Goal: Task Accomplishment & Management: Complete application form

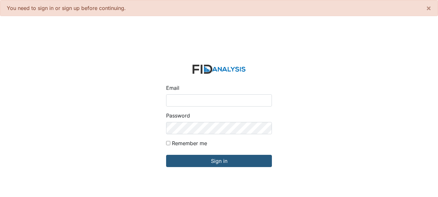
drag, startPoint x: 230, startPoint y: 98, endPoint x: 228, endPoint y: 102, distance: 4.5
click at [230, 98] on input "Email" at bounding box center [219, 101] width 106 height 12
type input "[EMAIL_ADDRESS][DOMAIN_NAME]"
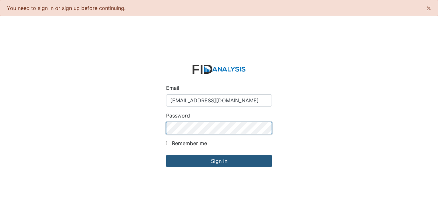
click at [166, 155] on input "Sign in" at bounding box center [219, 161] width 106 height 12
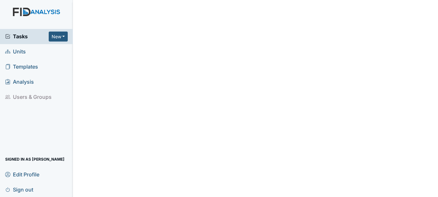
click at [18, 48] on span "Units" at bounding box center [15, 52] width 21 height 10
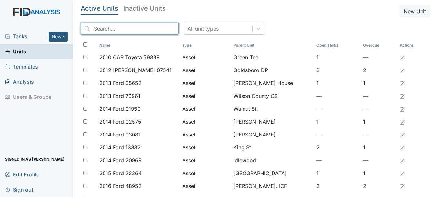
click at [132, 32] on input "search" at bounding box center [130, 29] width 98 height 12
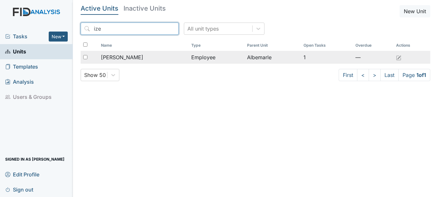
type input "ize"
click at [125, 58] on span "[PERSON_NAME]" at bounding box center [122, 58] width 42 height 8
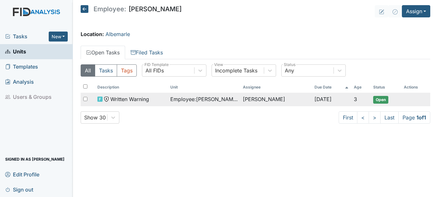
click at [137, 99] on span "Written Warning" at bounding box center [129, 99] width 39 height 8
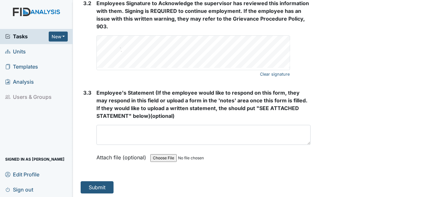
scroll to position [1169, 0]
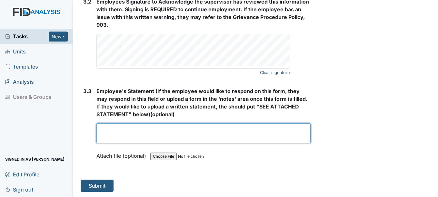
click at [122, 135] on textarea at bounding box center [203, 134] width 214 height 20
type textarea "E"
type textarea "Izetta opted to meet with managers and sent the folowing text:"
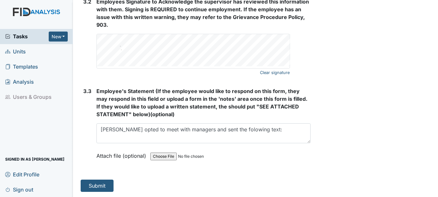
click at [156, 155] on input "file" at bounding box center [194, 156] width 88 height 15
type input "C:\fakepath\I.Howell.jpg"
click at [162, 155] on input "file" at bounding box center [194, 156] width 88 height 15
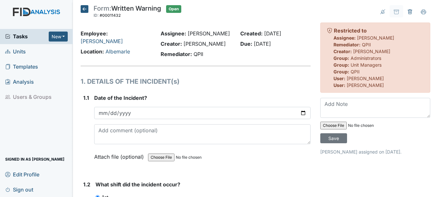
scroll to position [32, 0]
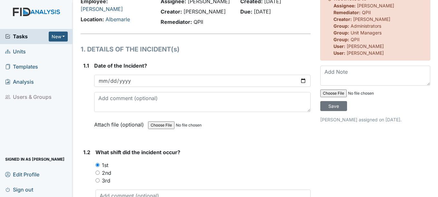
click at [329, 93] on input "file" at bounding box center [364, 93] width 88 height 15
type input "C:\fakepath\I.Howell.jpg"
click at [327, 108] on input "Save" at bounding box center [333, 106] width 27 height 10
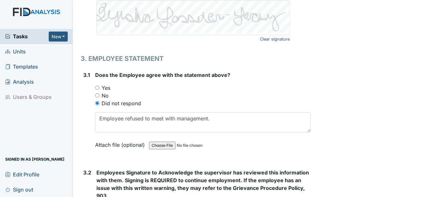
scroll to position [1032, 0]
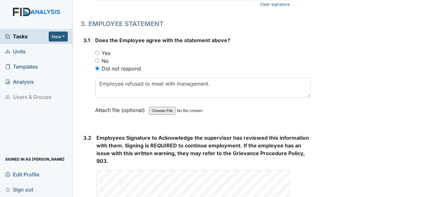
click at [161, 111] on input "file" at bounding box center [193, 110] width 88 height 15
type input "C:\fakepath\I.Howell.jpg"
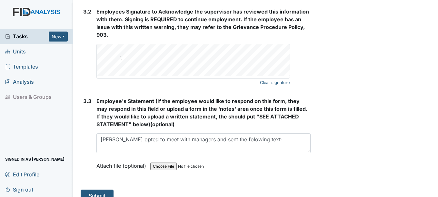
scroll to position [1161, 0]
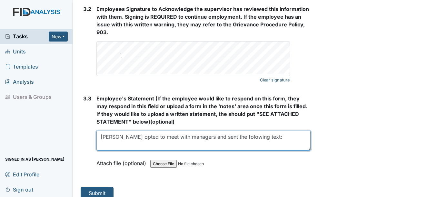
drag, startPoint x: 100, startPoint y: 139, endPoint x: 255, endPoint y: 136, distance: 155.5
click at [255, 136] on textarea "Izetta opted to meet with managers and sent the folowing text:" at bounding box center [203, 141] width 214 height 20
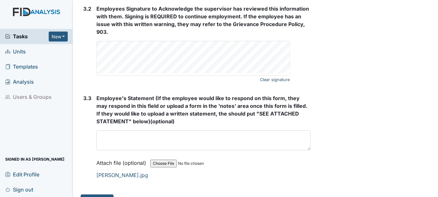
scroll to position [1184, 0]
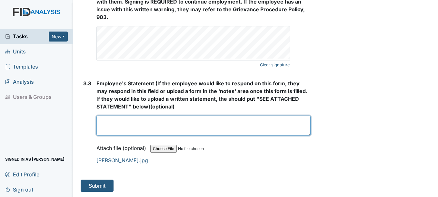
click at [122, 127] on textarea at bounding box center [203, 126] width 214 height 20
click at [114, 122] on textarea at bounding box center [203, 126] width 214 height 20
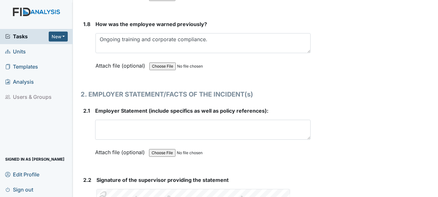
scroll to position [797, 0]
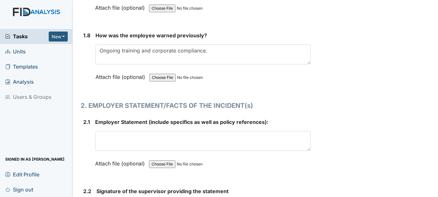
type textarea "Izetta opted to meet, therefore a signature was not obtained."
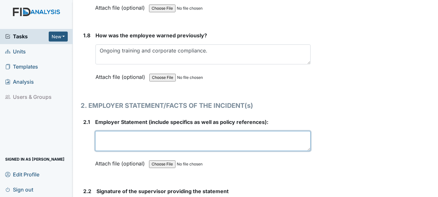
click at [143, 141] on textarea at bounding box center [202, 141] width 215 height 20
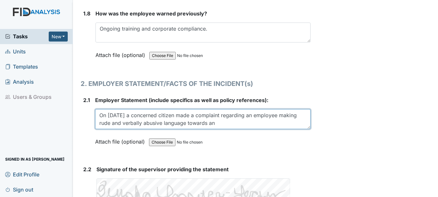
scroll to position [829, 0]
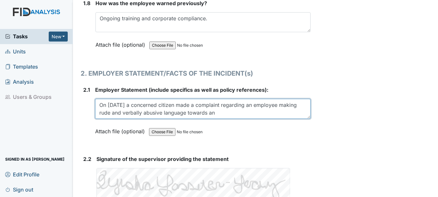
click at [283, 113] on textarea "On 8/22/2025 a concerned citizen made a complaint regarding an employee making …" at bounding box center [202, 109] width 215 height 20
click at [286, 106] on textarea "On 8/22/2025 a concerned citizen made a complaint regarding an employee making …" at bounding box center [202, 109] width 215 height 20
click at [137, 113] on textarea "On 8/22/2025 a concerned citizen made a complaint regarding an employee Izetta …" at bounding box center [202, 109] width 215 height 20
click at [298, 115] on textarea "On 8/22/2025 a concerned citizen made a complaint regarding an employee Izetta …" at bounding box center [202, 109] width 215 height 20
click at [144, 113] on textarea "On 8/22/2025 a concerned citizen made a complaint regarding an employee Izetta …" at bounding box center [202, 109] width 215 height 20
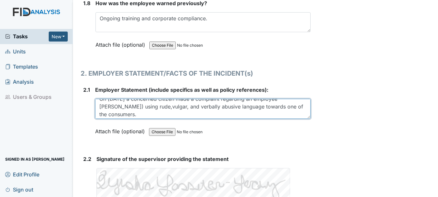
scroll to position [8, 0]
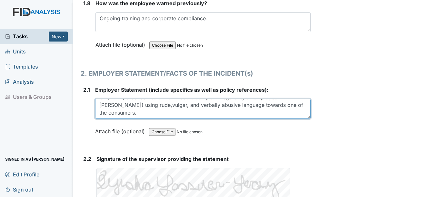
click at [151, 114] on textarea "On 8/22/2025 a concerned citizen made a complaint regarding an employee Izetta …" at bounding box center [202, 109] width 215 height 20
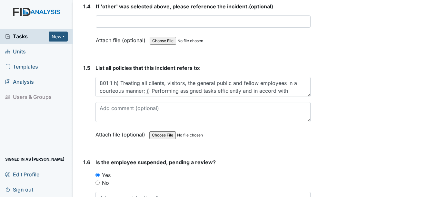
scroll to position [442, 0]
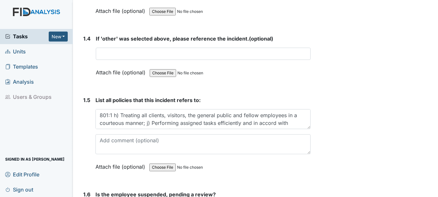
drag, startPoint x: 173, startPoint y: 106, endPoint x: 198, endPoint y: 119, distance: 28.6
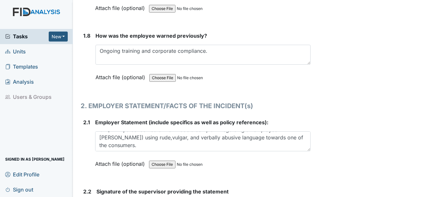
scroll to position [797, 0]
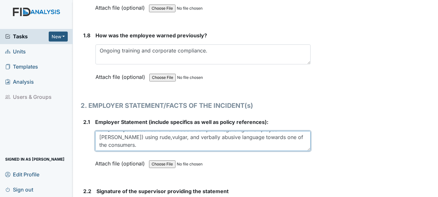
click at [148, 142] on textarea "On 8/22/2025 a concerned citizen made a complaint regarding an employee Izetta …" at bounding box center [202, 141] width 215 height 20
drag, startPoint x: 148, startPoint y: 142, endPoint x: 148, endPoint y: 135, distance: 7.1
click at [148, 135] on textarea "On 8/22/2025 a concerned citizen made a complaint regarding an employee Izetta …" at bounding box center [202, 141] width 215 height 20
click at [151, 148] on textarea "On 8/22/2025 a concerned citizen made a complaint regarding an employee Izetta …" at bounding box center [202, 141] width 215 height 20
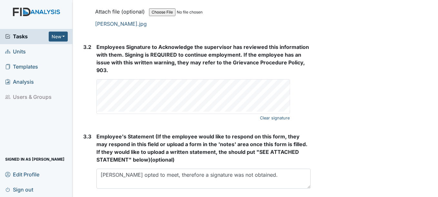
scroll to position [1120, 0]
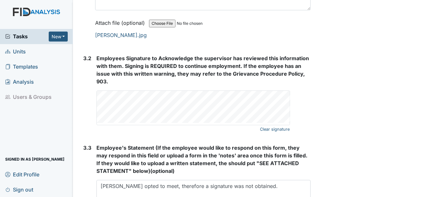
type textarea "On 8/22/2025 a concerned citizen made a complaint regarding an employee Izetta …"
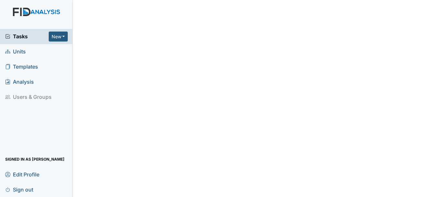
click at [21, 51] on span "Units" at bounding box center [15, 52] width 21 height 10
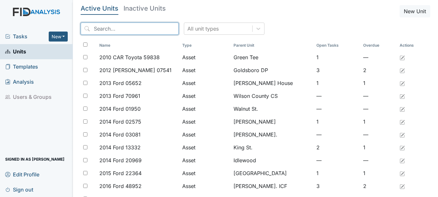
click at [126, 33] on input "search" at bounding box center [130, 29] width 98 height 12
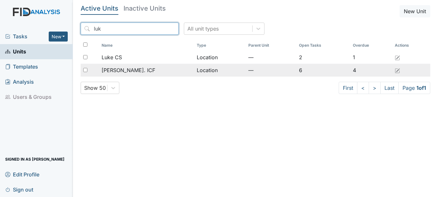
type input "luk"
click at [123, 66] on td "[PERSON_NAME]. ICF" at bounding box center [146, 70] width 95 height 13
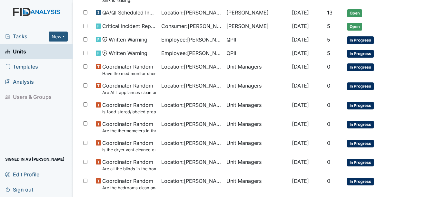
scroll to position [161, 0]
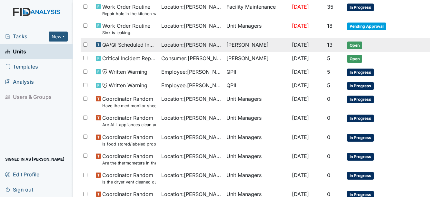
click at [350, 44] on span "Open" at bounding box center [354, 46] width 15 height 8
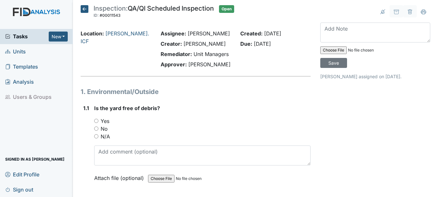
click at [84, 9] on icon at bounding box center [85, 9] width 8 height 8
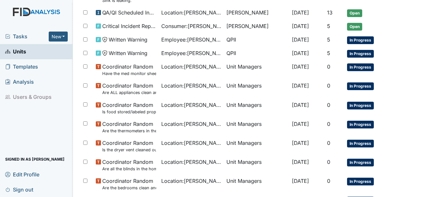
scroll to position [226, 0]
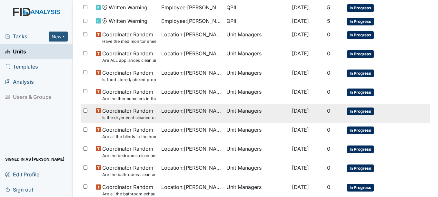
click at [360, 112] on span "In Progress" at bounding box center [360, 112] width 27 height 8
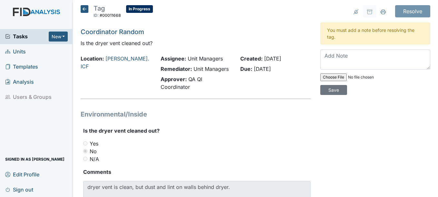
click at [83, 9] on icon at bounding box center [85, 9] width 8 height 8
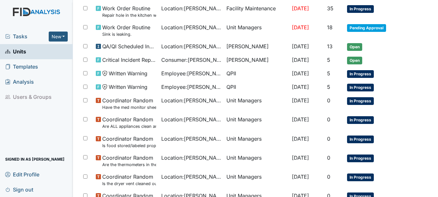
scroll to position [161, 0]
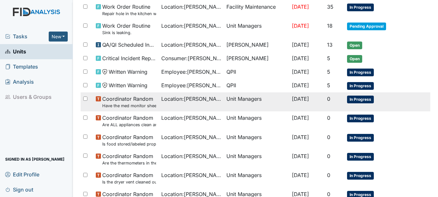
click at [363, 100] on span "In Progress" at bounding box center [360, 100] width 27 height 8
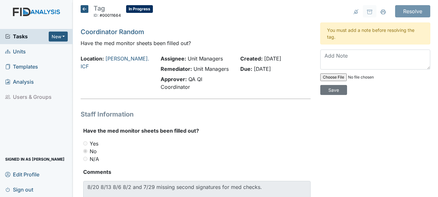
click at [85, 8] on icon at bounding box center [85, 9] width 8 height 8
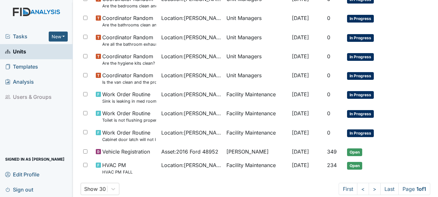
scroll to position [387, 0]
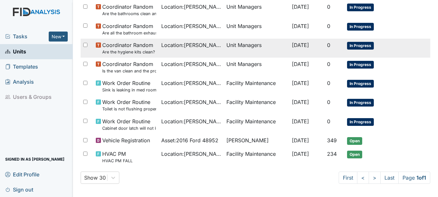
click at [358, 45] on span "In Progress" at bounding box center [360, 46] width 27 height 8
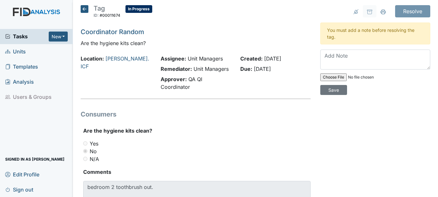
click at [83, 8] on icon at bounding box center [85, 9] width 8 height 8
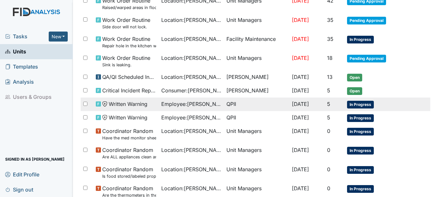
scroll to position [161, 0]
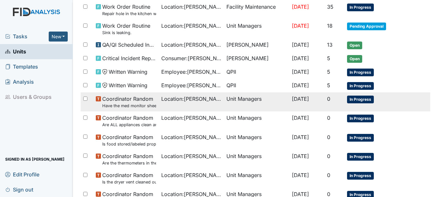
click at [354, 100] on span "In Progress" at bounding box center [360, 100] width 27 height 8
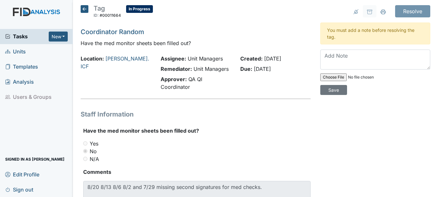
click at [85, 7] on icon at bounding box center [85, 9] width 8 height 8
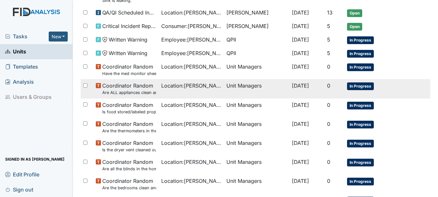
scroll to position [226, 0]
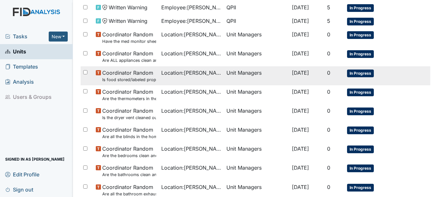
click at [356, 75] on span "In Progress" at bounding box center [360, 74] width 27 height 8
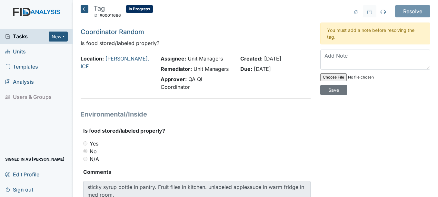
click at [18, 53] on span "Units" at bounding box center [15, 52] width 21 height 10
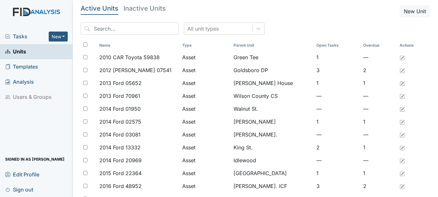
click at [15, 37] on span "Tasks" at bounding box center [27, 37] width 44 height 8
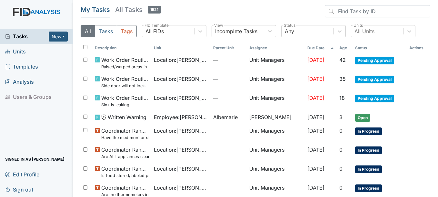
click at [17, 55] on span "Units" at bounding box center [15, 52] width 21 height 10
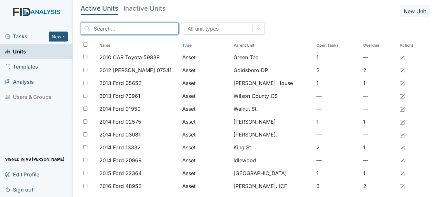
click at [128, 30] on input "search" at bounding box center [130, 29] width 98 height 12
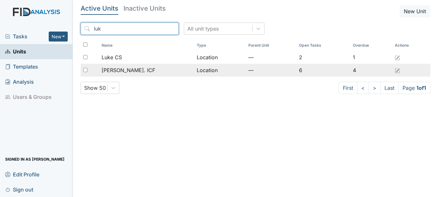
type input "luk"
click at [128, 69] on span "[PERSON_NAME]. ICF" at bounding box center [129, 70] width 54 height 8
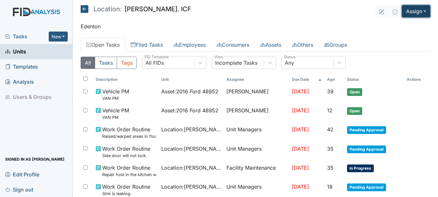
click at [414, 10] on button "Assign" at bounding box center [416, 11] width 28 height 12
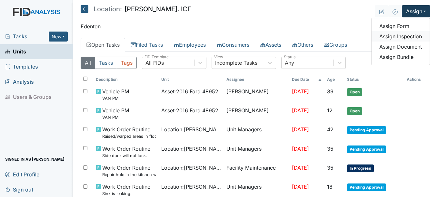
click at [392, 36] on link "Assign Inspection" at bounding box center [401, 36] width 58 height 10
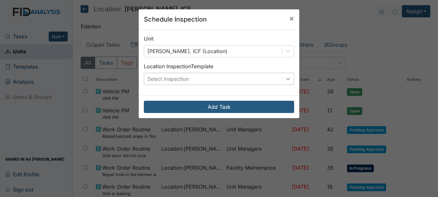
click at [286, 78] on icon at bounding box center [288, 79] width 6 height 6
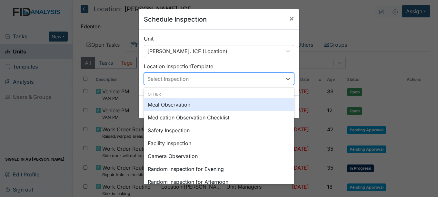
click at [180, 105] on div "Meal Observation" at bounding box center [219, 104] width 150 height 13
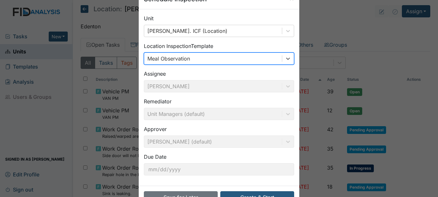
scroll to position [41, 0]
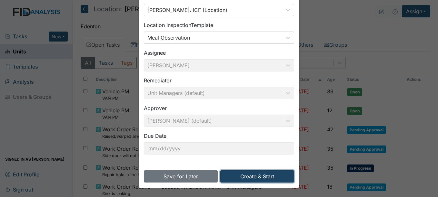
click at [239, 176] on button "Create & Start" at bounding box center [257, 177] width 74 height 12
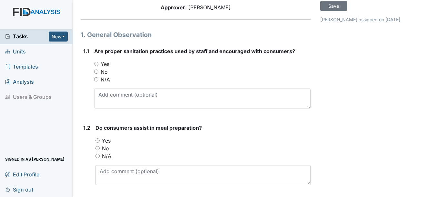
scroll to position [65, 0]
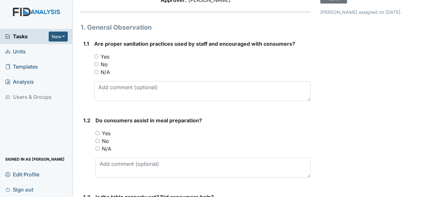
click at [104, 53] on label "Yes" at bounding box center [105, 57] width 9 height 8
click at [98, 55] on input "Yes" at bounding box center [96, 57] width 4 height 4
radio input "true"
click at [109, 133] on label "Yes" at bounding box center [106, 134] width 9 height 8
click at [100, 133] on input "Yes" at bounding box center [97, 133] width 4 height 4
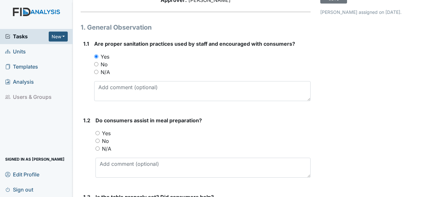
radio input "true"
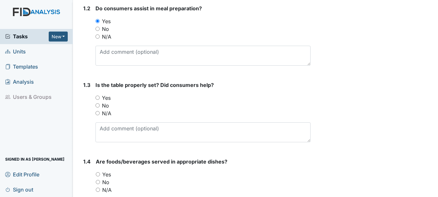
scroll to position [194, 0]
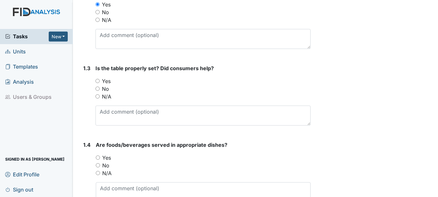
click at [107, 77] on label "Yes" at bounding box center [106, 81] width 9 height 8
click at [100, 79] on input "Yes" at bounding box center [97, 81] width 4 height 4
radio input "true"
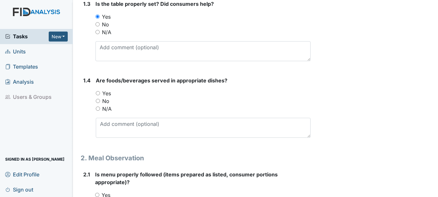
click at [107, 92] on label "Yes" at bounding box center [106, 94] width 9 height 8
click at [100, 92] on input "Yes" at bounding box center [98, 93] width 4 height 4
radio input "true"
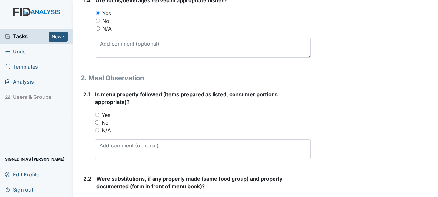
scroll to position [355, 0]
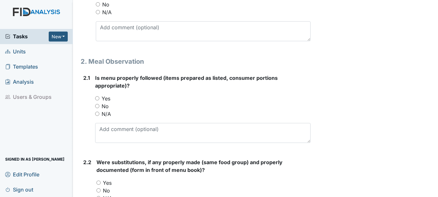
click at [108, 97] on label "Yes" at bounding box center [106, 99] width 9 height 8
click at [99, 97] on input "Yes" at bounding box center [97, 98] width 4 height 4
radio input "true"
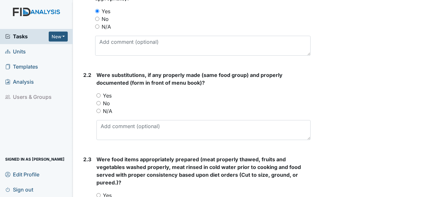
scroll to position [452, 0]
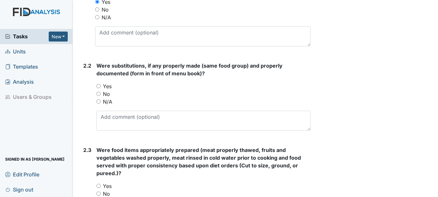
click at [109, 101] on label "N/A" at bounding box center [107, 102] width 9 height 8
click at [101, 101] on input "N/A" at bounding box center [98, 102] width 4 height 4
radio input "true"
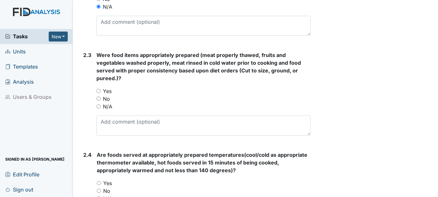
scroll to position [548, 0]
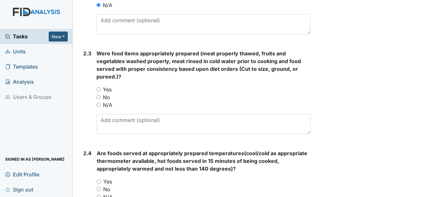
click at [109, 90] on label "Yes" at bounding box center [107, 90] width 9 height 8
click at [101, 90] on input "Yes" at bounding box center [98, 89] width 4 height 4
radio input "true"
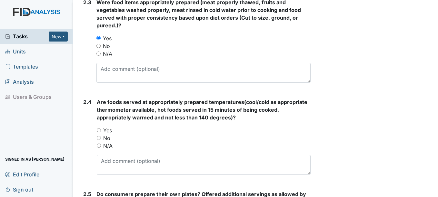
scroll to position [613, 0]
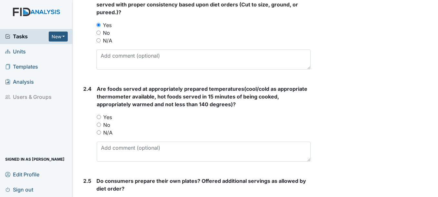
click at [109, 118] on label "Yes" at bounding box center [107, 118] width 9 height 8
click at [101, 118] on input "Yes" at bounding box center [99, 117] width 4 height 4
radio input "true"
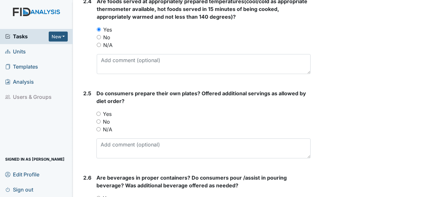
scroll to position [710, 0]
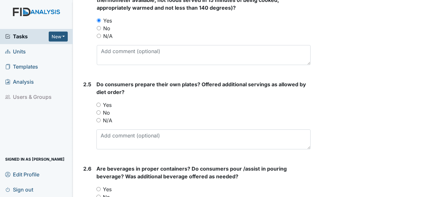
click at [107, 107] on label "Yes" at bounding box center [107, 105] width 9 height 8
click at [101, 107] on input "Yes" at bounding box center [98, 105] width 4 height 4
radio input "true"
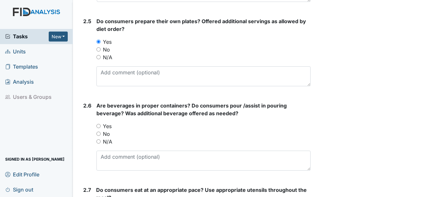
scroll to position [774, 0]
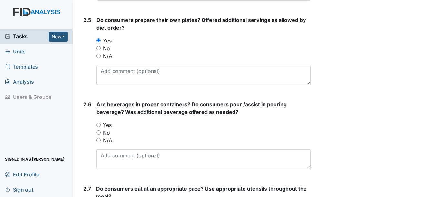
click at [106, 125] on label "Yes" at bounding box center [107, 125] width 9 height 8
click at [101, 125] on input "Yes" at bounding box center [98, 125] width 4 height 4
radio input "true"
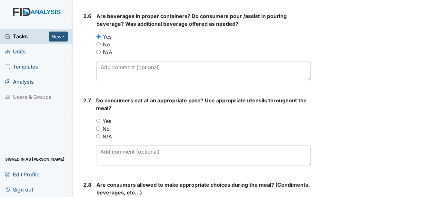
scroll to position [871, 0]
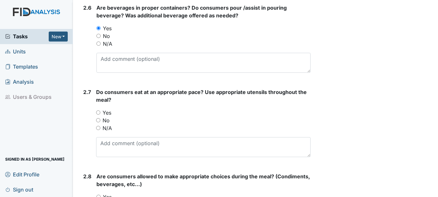
click at [108, 115] on label "Yes" at bounding box center [107, 113] width 9 height 8
click at [100, 115] on input "Yes" at bounding box center [98, 113] width 4 height 4
radio input "true"
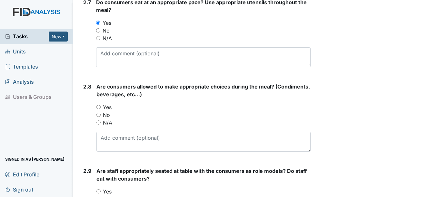
scroll to position [968, 0]
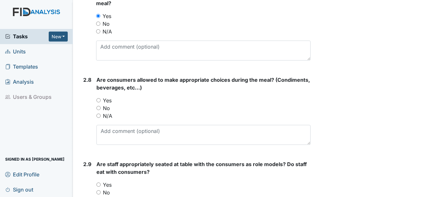
click at [105, 100] on label "Yes" at bounding box center [107, 101] width 9 height 8
click at [101, 100] on input "Yes" at bounding box center [98, 100] width 4 height 4
radio input "true"
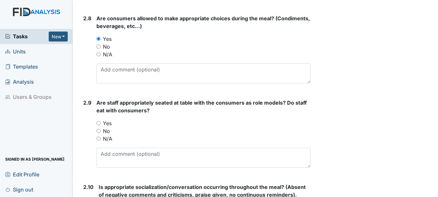
scroll to position [1032, 0]
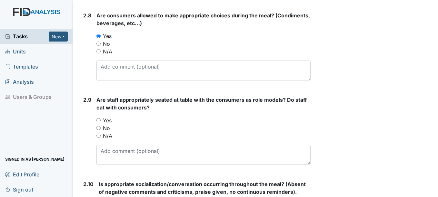
click at [107, 118] on label "Yes" at bounding box center [107, 121] width 9 height 8
click at [101, 118] on input "Yes" at bounding box center [98, 120] width 4 height 4
radio input "true"
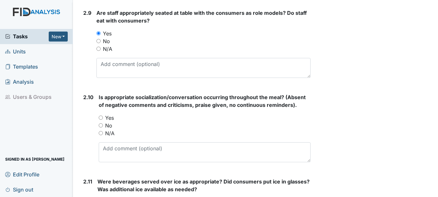
scroll to position [1129, 0]
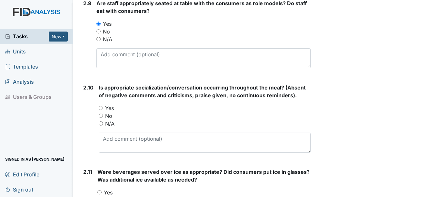
click at [110, 114] on label "No" at bounding box center [108, 116] width 7 height 8
click at [103, 114] on input "No" at bounding box center [101, 116] width 4 height 4
radio input "true"
click at [112, 108] on label "Yes" at bounding box center [109, 109] width 9 height 8
click at [103, 108] on input "Yes" at bounding box center [101, 108] width 4 height 4
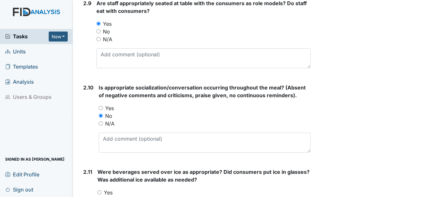
radio input "true"
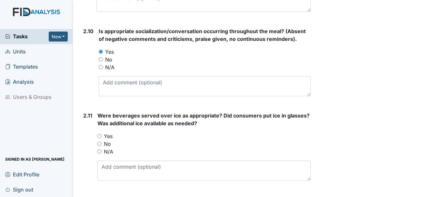
scroll to position [1226, 0]
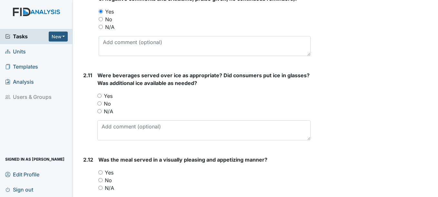
click at [110, 101] on label "No" at bounding box center [107, 104] width 7 height 8
click at [102, 102] on input "No" at bounding box center [99, 104] width 4 height 4
radio input "true"
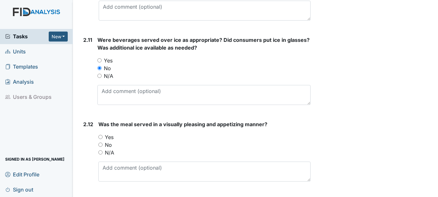
scroll to position [1290, 0]
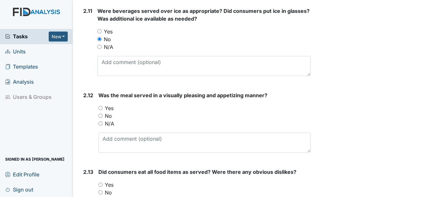
click at [109, 106] on label "Yes" at bounding box center [109, 109] width 9 height 8
click at [103, 106] on input "Yes" at bounding box center [100, 108] width 4 height 4
radio input "true"
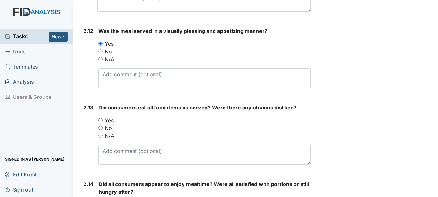
click at [107, 120] on label "Yes" at bounding box center [109, 121] width 9 height 8
click at [103, 120] on input "Yes" at bounding box center [100, 120] width 4 height 4
radio input "true"
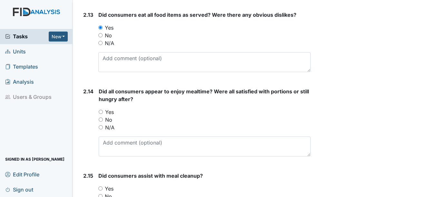
scroll to position [1452, 0]
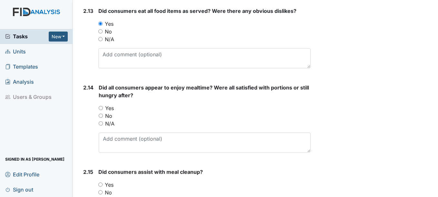
click at [110, 108] on label "Yes" at bounding box center [109, 109] width 9 height 8
click at [103, 108] on input "Yes" at bounding box center [101, 108] width 4 height 4
radio input "true"
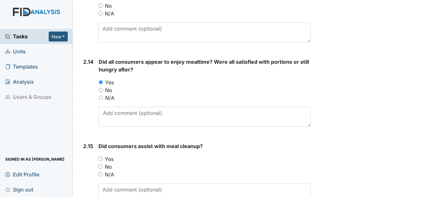
scroll to position [1516, 0]
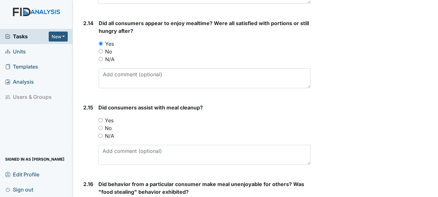
click at [108, 123] on label "Yes" at bounding box center [109, 121] width 9 height 8
click at [103, 123] on input "Yes" at bounding box center [100, 120] width 4 height 4
radio input "true"
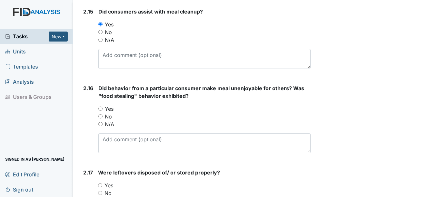
scroll to position [1613, 0]
click at [110, 123] on label "N/A" at bounding box center [109, 124] width 9 height 8
click at [103, 123] on input "N/A" at bounding box center [100, 124] width 4 height 4
radio input "true"
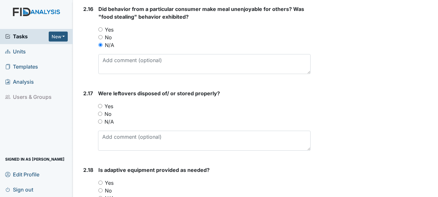
scroll to position [1710, 0]
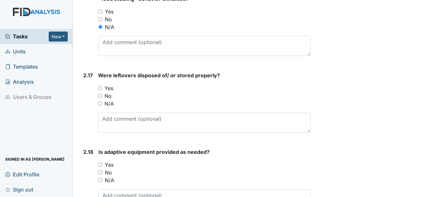
click at [108, 87] on label "Yes" at bounding box center [109, 89] width 9 height 8
click at [102, 87] on input "Yes" at bounding box center [100, 88] width 4 height 4
radio input "true"
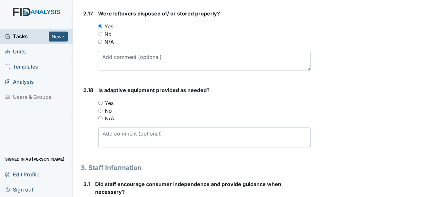
scroll to position [1774, 0]
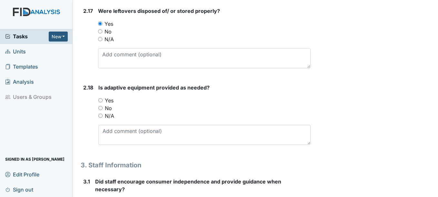
click at [110, 100] on label "Yes" at bounding box center [109, 101] width 9 height 8
click at [103, 100] on input "Yes" at bounding box center [100, 100] width 4 height 4
radio input "true"
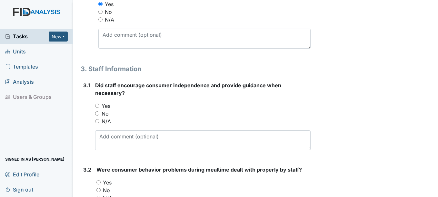
scroll to position [1871, 0]
click at [110, 106] on label "Yes" at bounding box center [106, 106] width 9 height 8
click at [99, 106] on input "Yes" at bounding box center [97, 106] width 4 height 4
radio input "true"
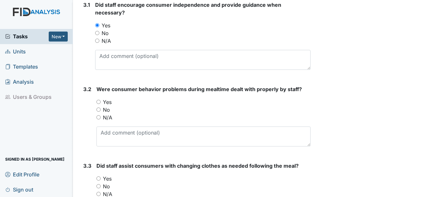
scroll to position [1968, 0]
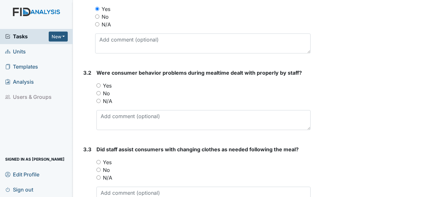
click at [107, 86] on label "Yes" at bounding box center [107, 86] width 9 height 8
click at [101, 86] on input "Yes" at bounding box center [98, 86] width 4 height 4
radio input "true"
click at [109, 101] on label "N/A" at bounding box center [107, 101] width 9 height 8
click at [101, 101] on input "N/A" at bounding box center [98, 101] width 4 height 4
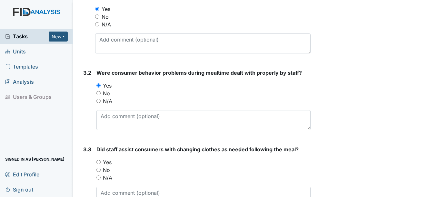
radio input "true"
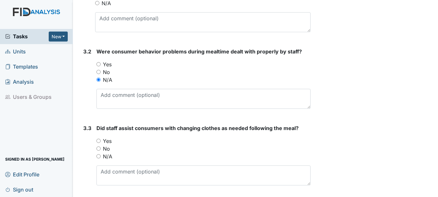
scroll to position [2010, 0]
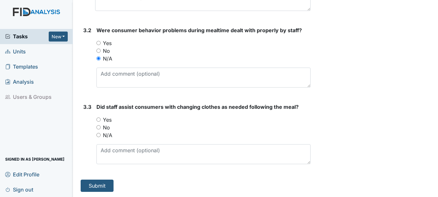
click at [108, 114] on div "Did staff assist consumers with changing clothes as needed following the meal? …" at bounding box center [203, 133] width 214 height 61
click at [109, 121] on label "Yes" at bounding box center [107, 120] width 9 height 8
click at [101, 121] on input "Yes" at bounding box center [98, 120] width 4 height 4
radio input "true"
click at [108, 185] on button "Submit" at bounding box center [97, 186] width 33 height 12
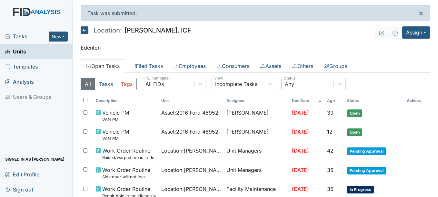
click at [22, 34] on span "Tasks" at bounding box center [27, 37] width 44 height 8
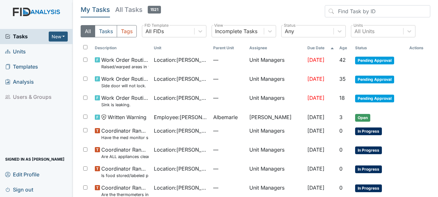
click at [25, 54] on span "Units" at bounding box center [15, 52] width 21 height 10
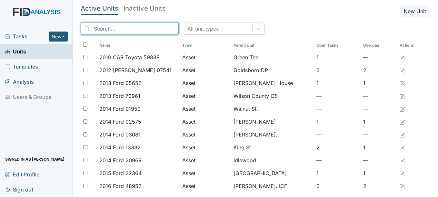
click at [131, 27] on input "search" at bounding box center [130, 29] width 98 height 12
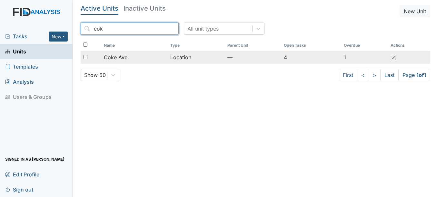
type input "cok"
click at [123, 58] on span "Coke Ave." at bounding box center [116, 58] width 25 height 8
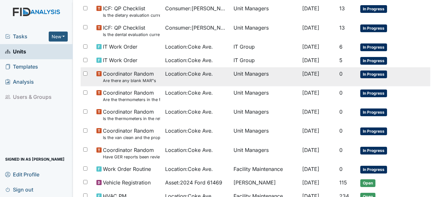
scroll to position [147, 0]
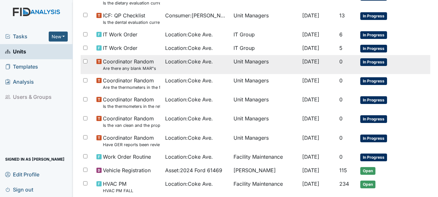
click at [380, 62] on span "In Progress" at bounding box center [373, 62] width 27 height 8
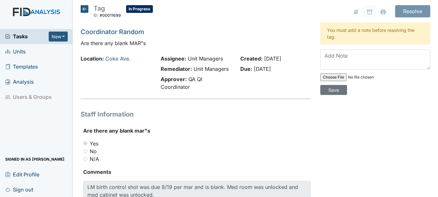
click at [84, 12] on icon at bounding box center [85, 9] width 8 height 8
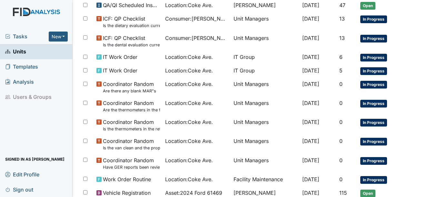
scroll to position [129, 0]
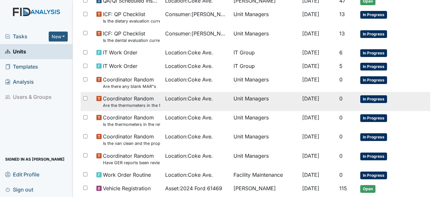
click at [367, 98] on span "In Progress" at bounding box center [373, 99] width 27 height 8
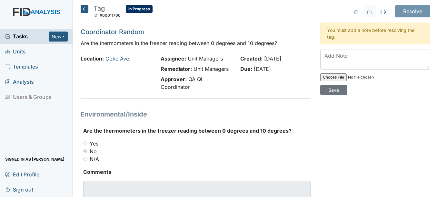
click at [83, 9] on icon at bounding box center [85, 9] width 8 height 8
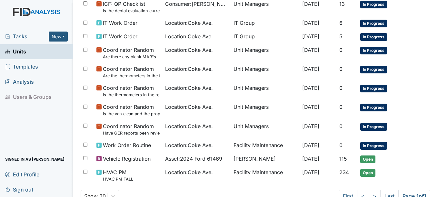
scroll to position [161, 0]
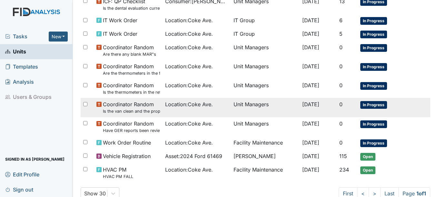
click at [370, 102] on span "In Progress" at bounding box center [373, 105] width 27 height 8
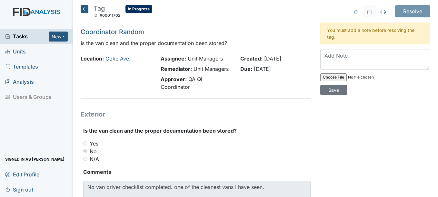
click at [83, 9] on icon at bounding box center [85, 9] width 8 height 8
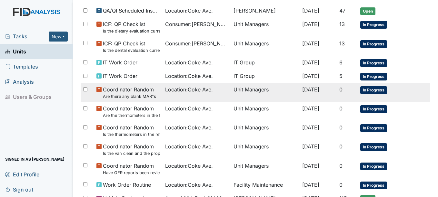
scroll to position [161, 0]
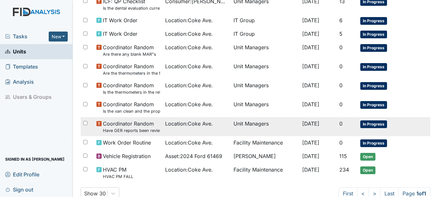
click at [372, 125] on span "In Progress" at bounding box center [373, 125] width 27 height 8
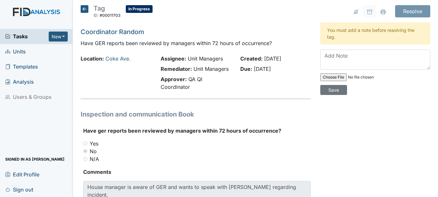
click at [84, 8] on icon at bounding box center [85, 9] width 8 height 8
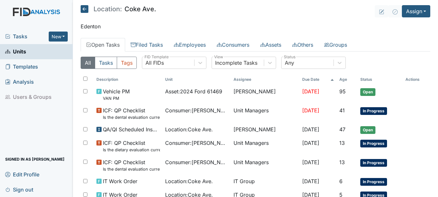
click at [19, 38] on span "Tasks" at bounding box center [27, 37] width 44 height 8
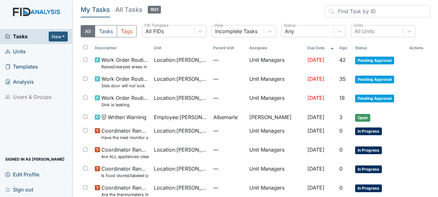
click at [20, 50] on span "Units" at bounding box center [15, 52] width 21 height 10
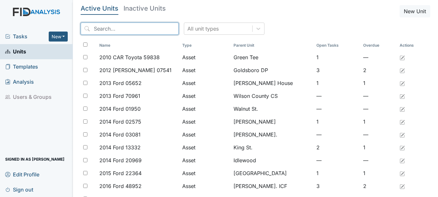
drag, startPoint x: 111, startPoint y: 33, endPoint x: 107, endPoint y: 33, distance: 3.9
click at [107, 33] on input "search" at bounding box center [130, 29] width 98 height 12
type input "s"
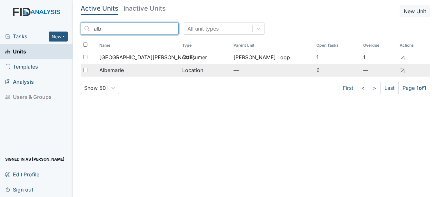
type input "alb"
click at [131, 70] on div "Albemarle" at bounding box center [138, 70] width 78 height 8
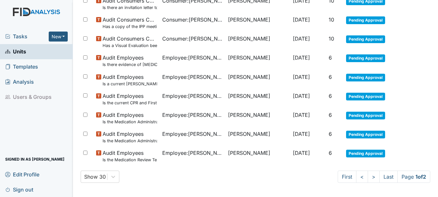
scroll to position [488, 0]
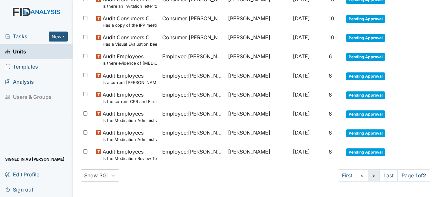
click at [368, 175] on link ">" at bounding box center [374, 176] width 12 height 12
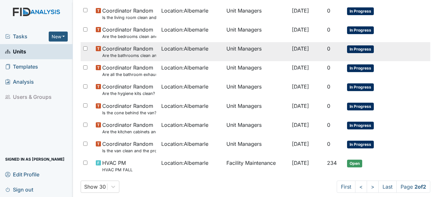
scroll to position [414, 0]
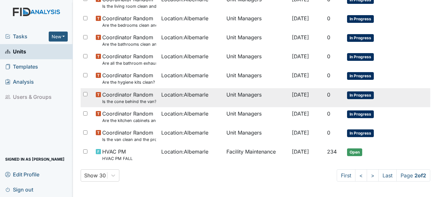
click at [355, 96] on span "In Progress" at bounding box center [360, 96] width 27 height 8
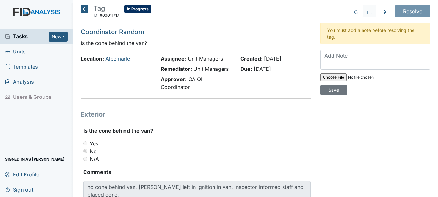
click at [81, 5] on icon at bounding box center [85, 9] width 8 height 8
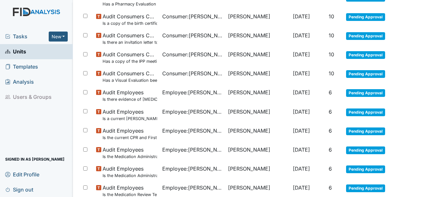
scroll to position [488, 0]
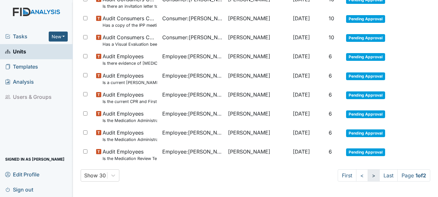
click at [368, 173] on link ">" at bounding box center [374, 176] width 12 height 12
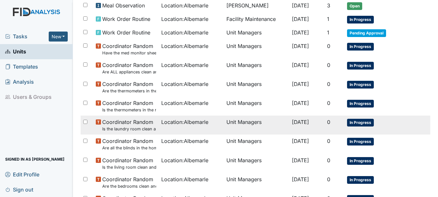
scroll to position [285, 0]
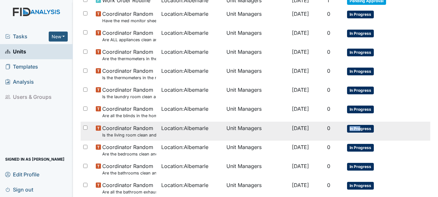
click at [359, 125] on span "In Progress" at bounding box center [360, 129] width 27 height 8
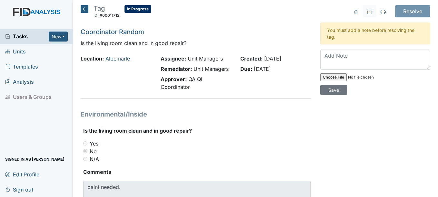
click at [85, 9] on icon at bounding box center [85, 9] width 8 height 8
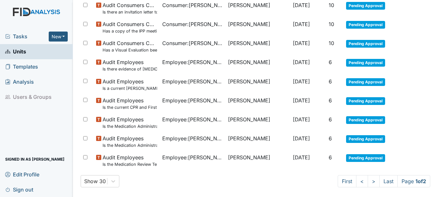
scroll to position [488, 0]
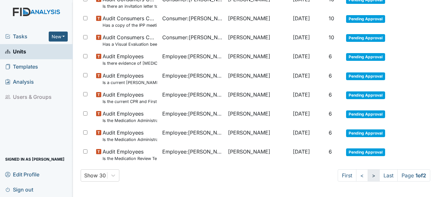
click at [368, 177] on link ">" at bounding box center [374, 176] width 12 height 12
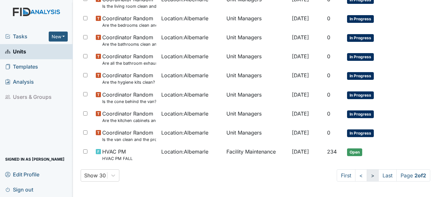
scroll to position [414, 0]
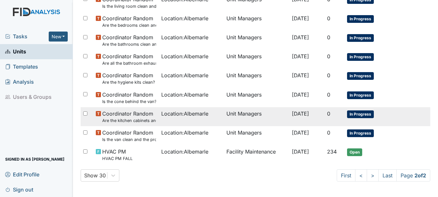
click at [359, 115] on span "In Progress" at bounding box center [360, 115] width 27 height 8
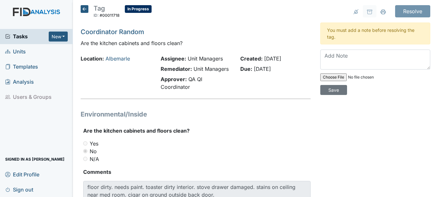
click at [85, 7] on icon at bounding box center [85, 9] width 8 height 8
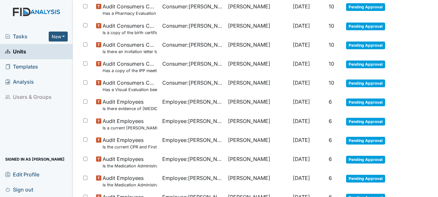
scroll to position [488, 0]
